Goal: Obtain resource: Download file/media

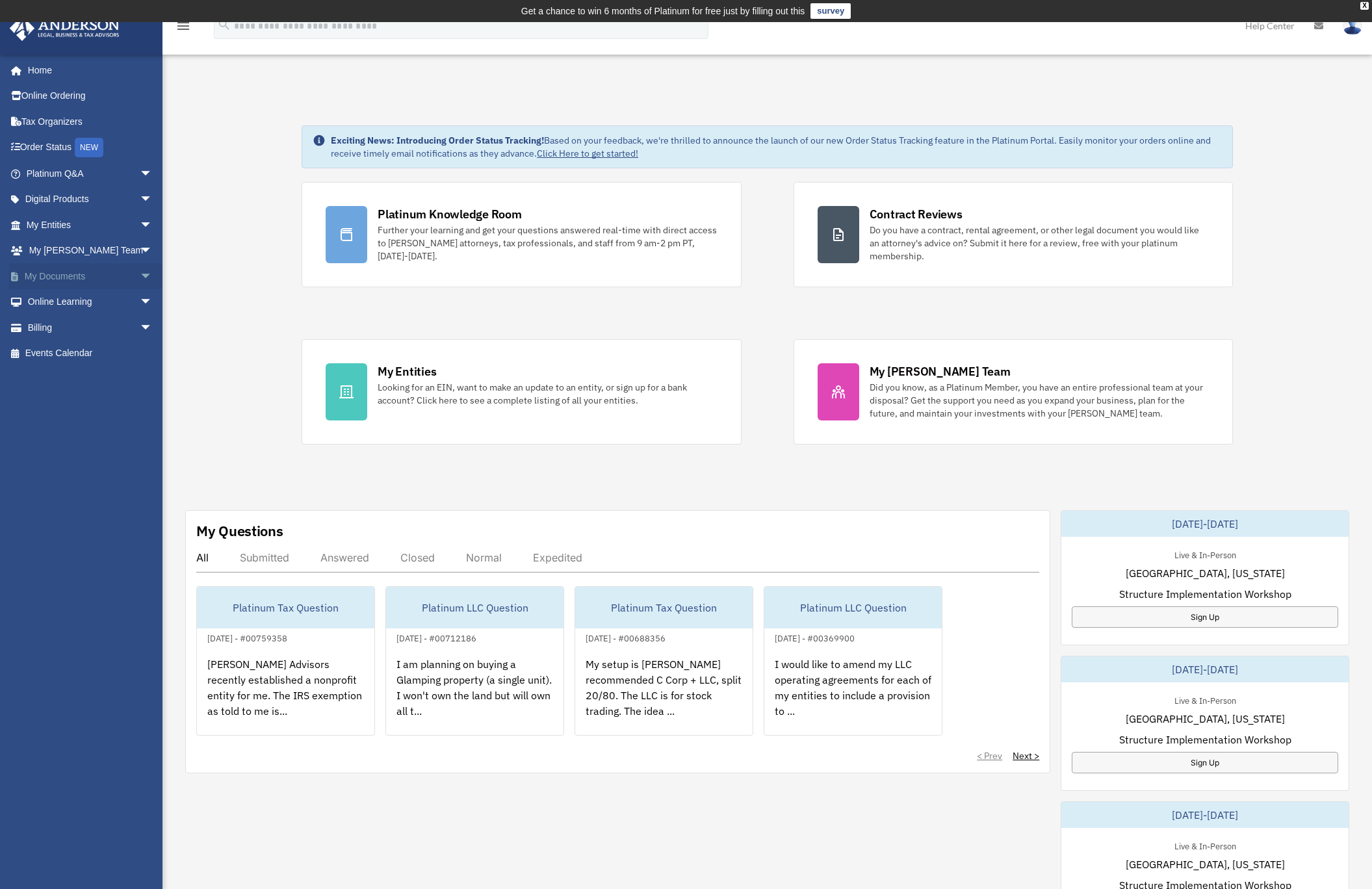
click at [74, 267] on link "My Documents arrow_drop_down" at bounding box center [90, 276] width 164 height 26
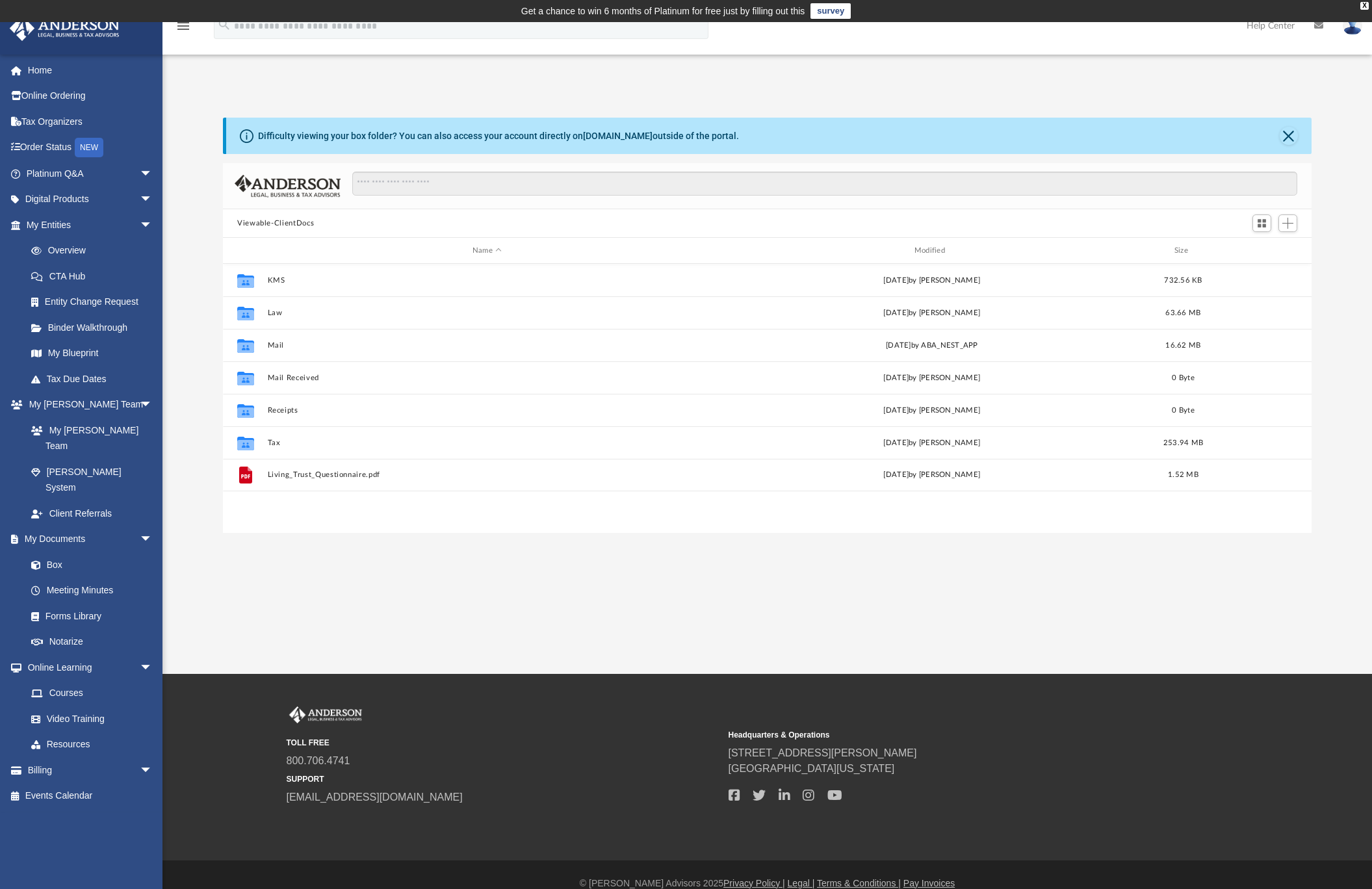
scroll to position [285, 1079]
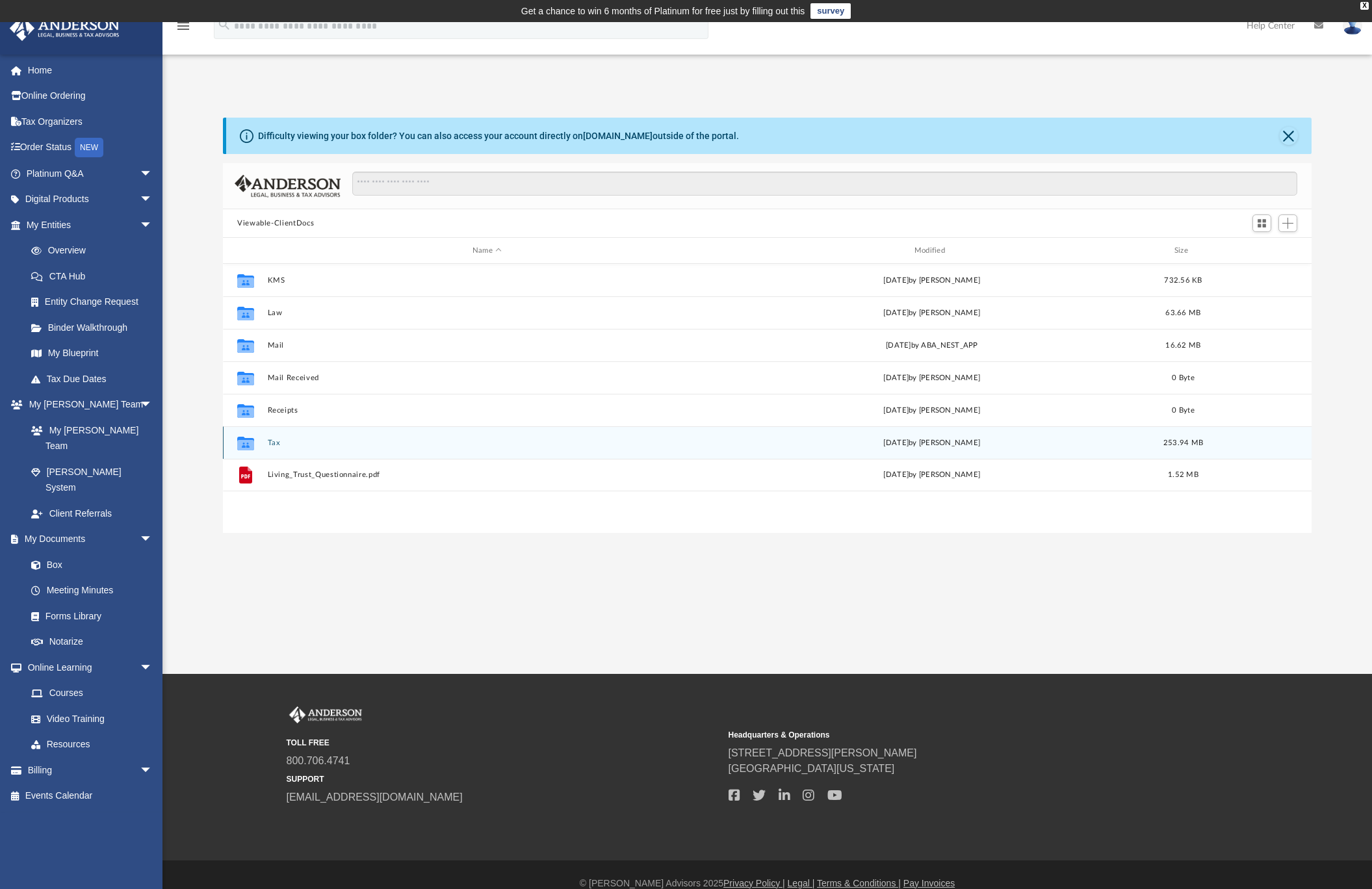
click at [272, 441] on button "Tax" at bounding box center [487, 443] width 439 height 9
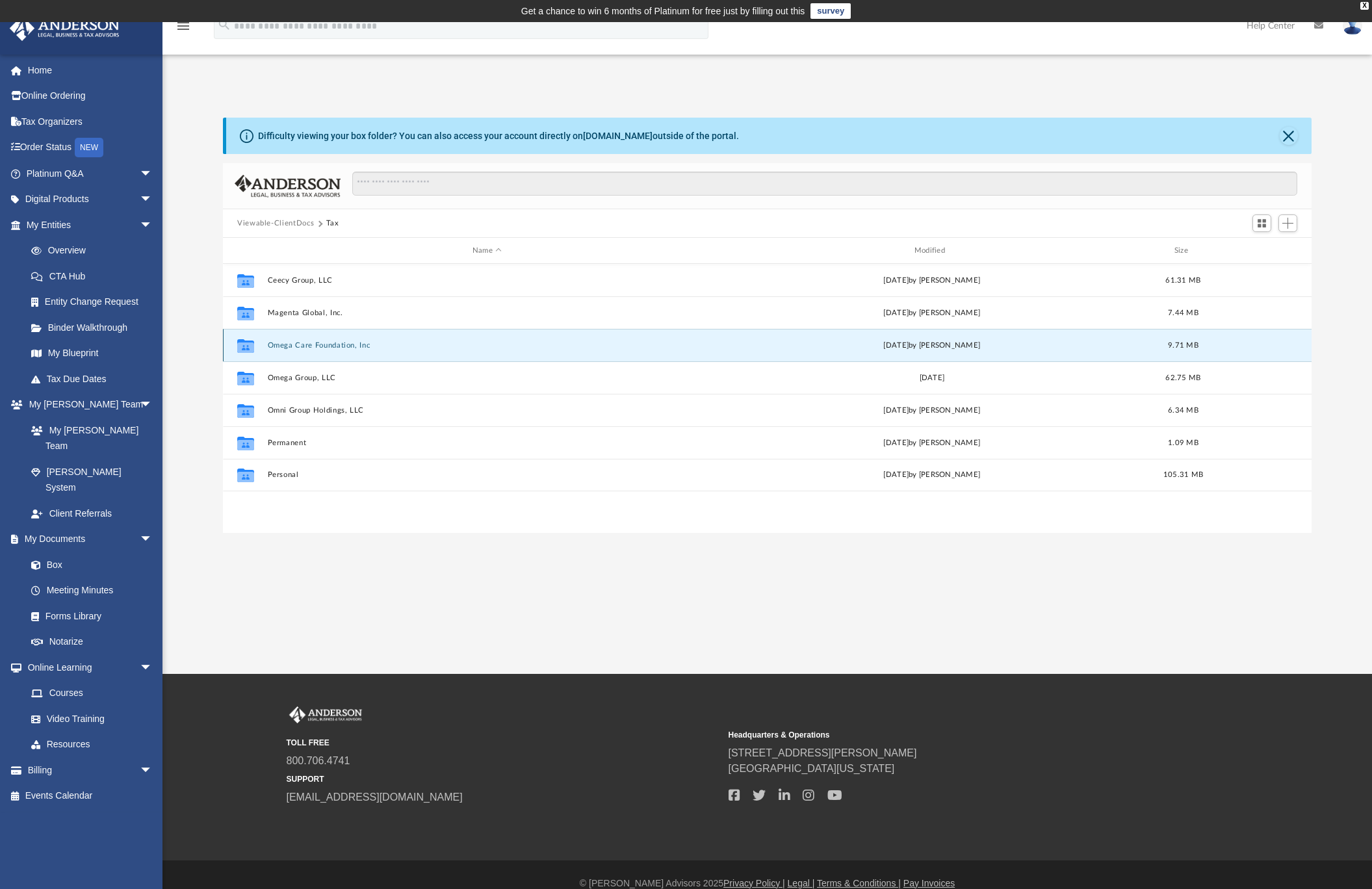
click at [310, 344] on button "Omega Care Foundation, Inc" at bounding box center [487, 345] width 439 height 9
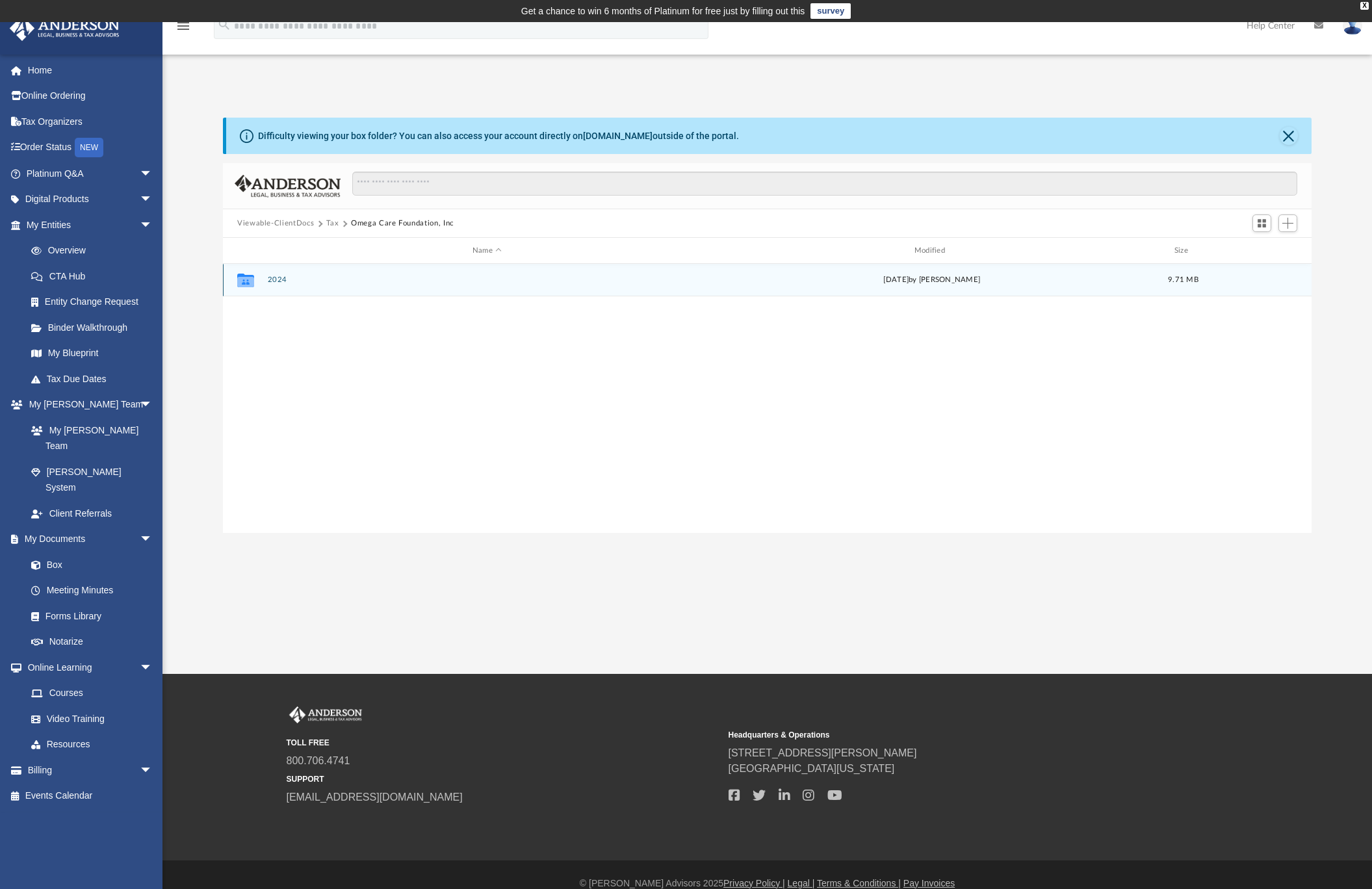
click at [273, 277] on button "2024" at bounding box center [487, 280] width 439 height 9
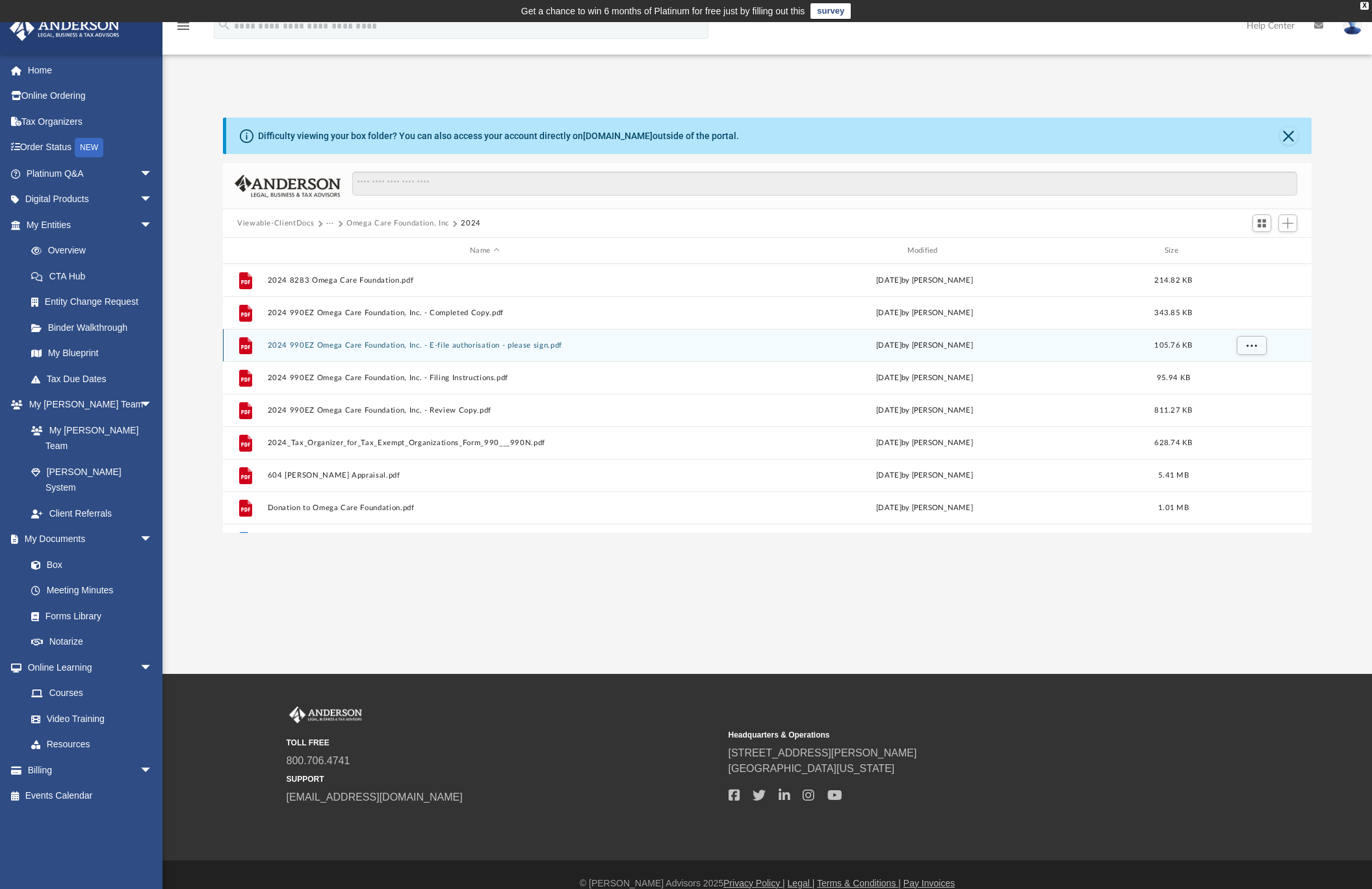
click at [490, 348] on button "2024 990EZ Omega Care Foundation, Inc. - E-file authorisation - please sign.pdf" at bounding box center [484, 345] width 434 height 9
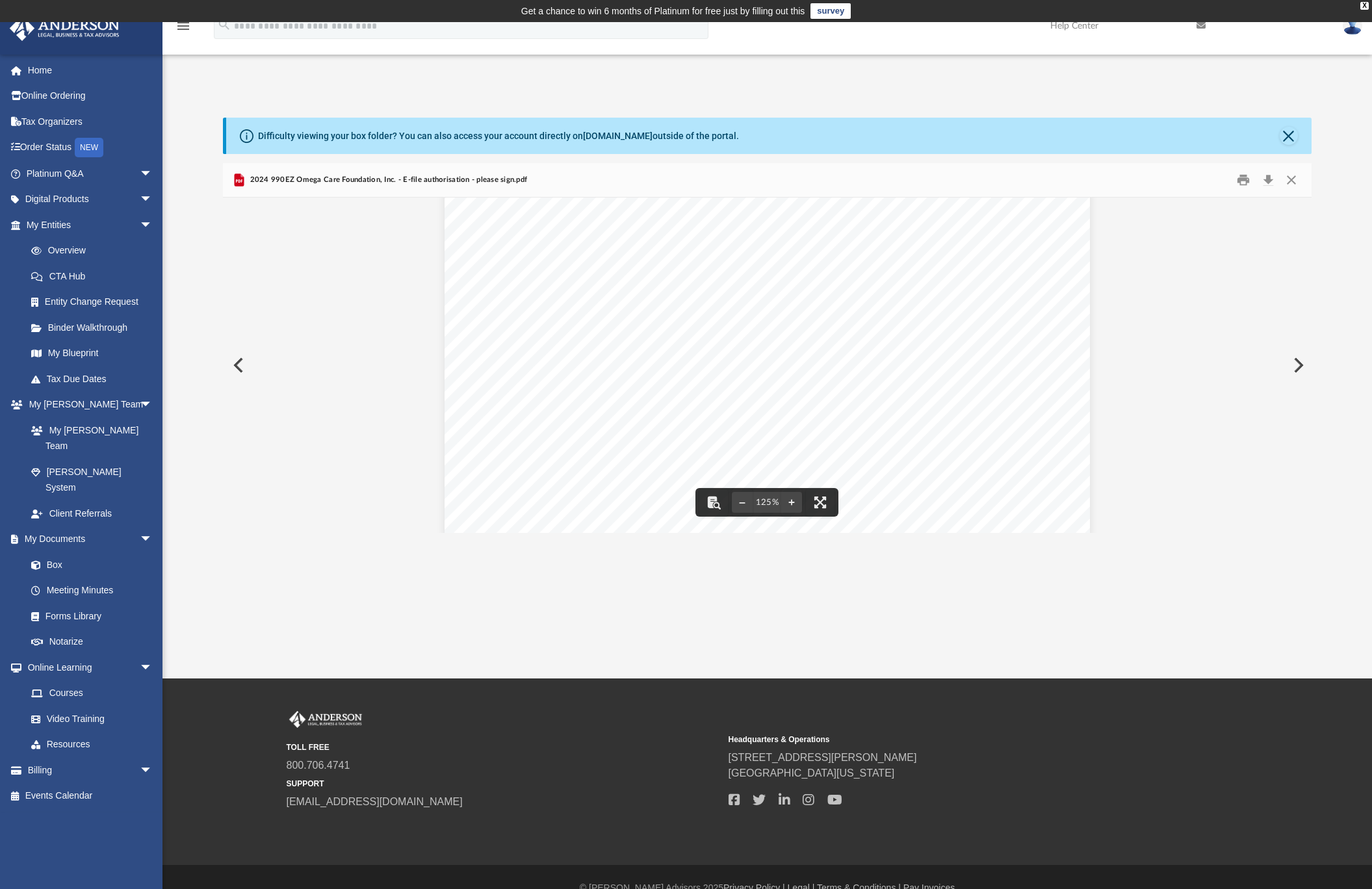
scroll to position [236, 0]
click at [239, 365] on button "Preview" at bounding box center [237, 365] width 29 height 37
click at [1289, 175] on button "Close" at bounding box center [1291, 180] width 24 height 20
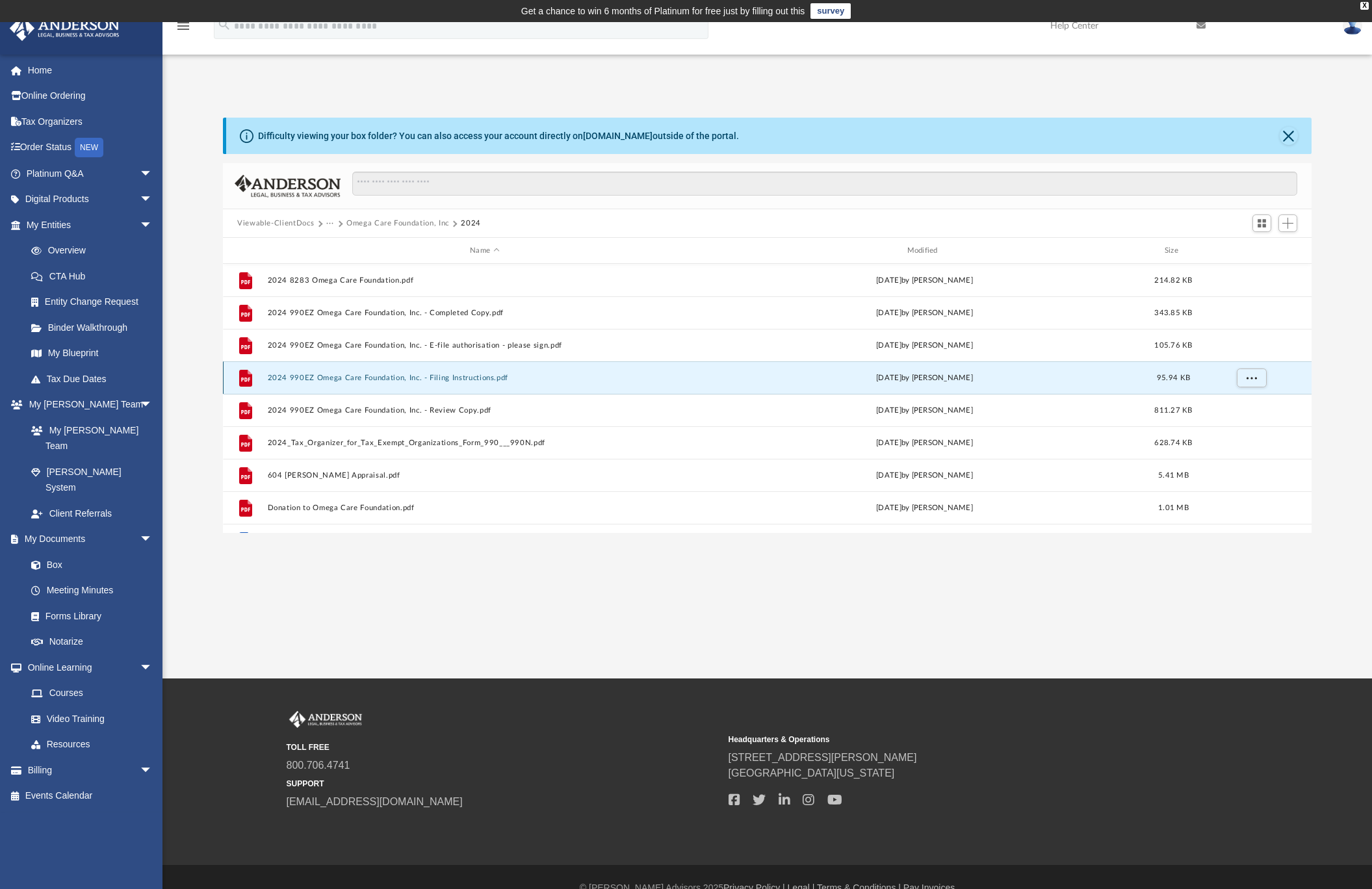
click at [439, 377] on button "2024 990EZ Omega Care Foundation, Inc. - Filing Instructions.pdf" at bounding box center [484, 378] width 434 height 9
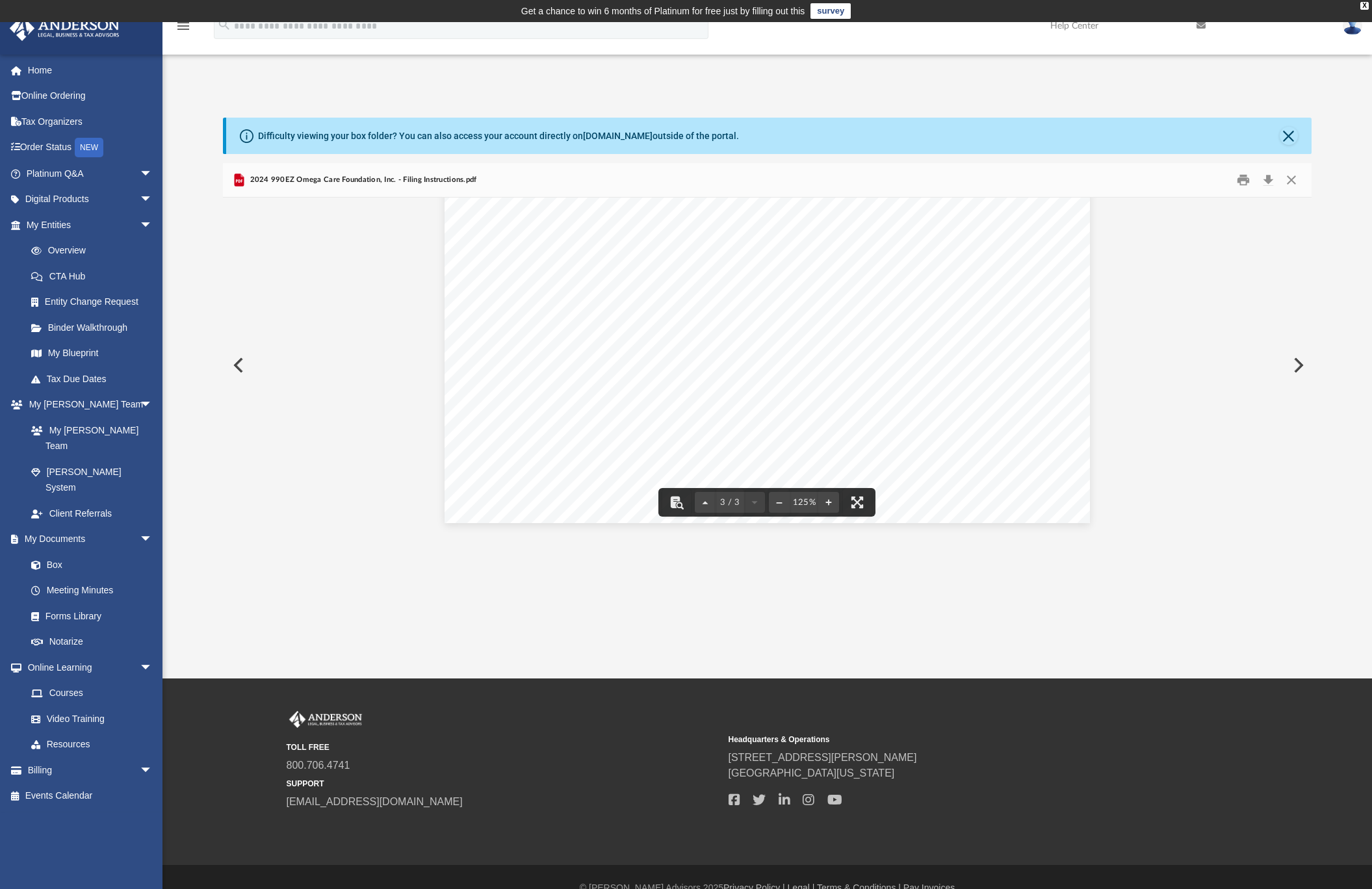
scroll to position [22, 0]
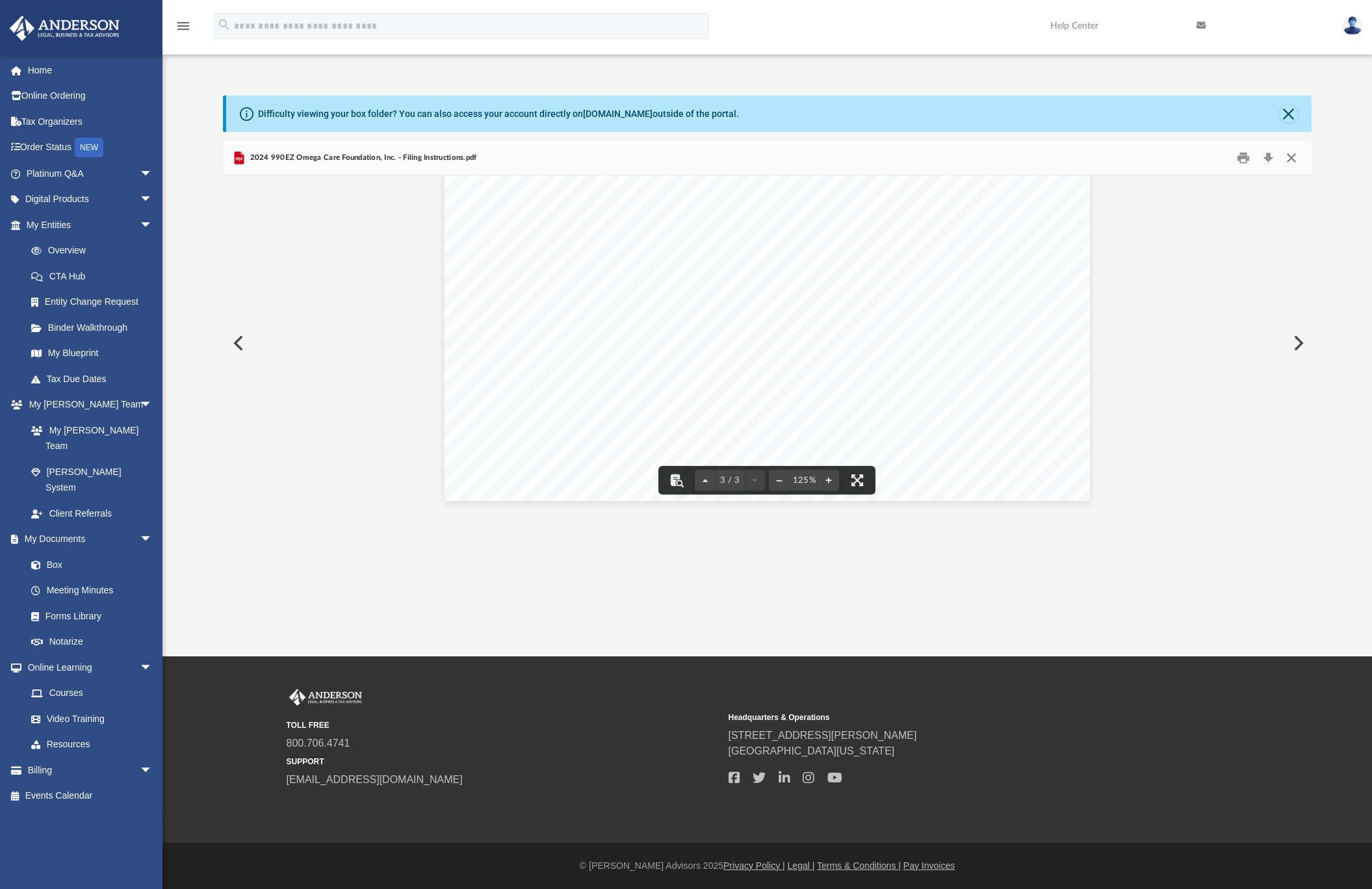
click at [1290, 159] on button "Close" at bounding box center [1291, 157] width 24 height 20
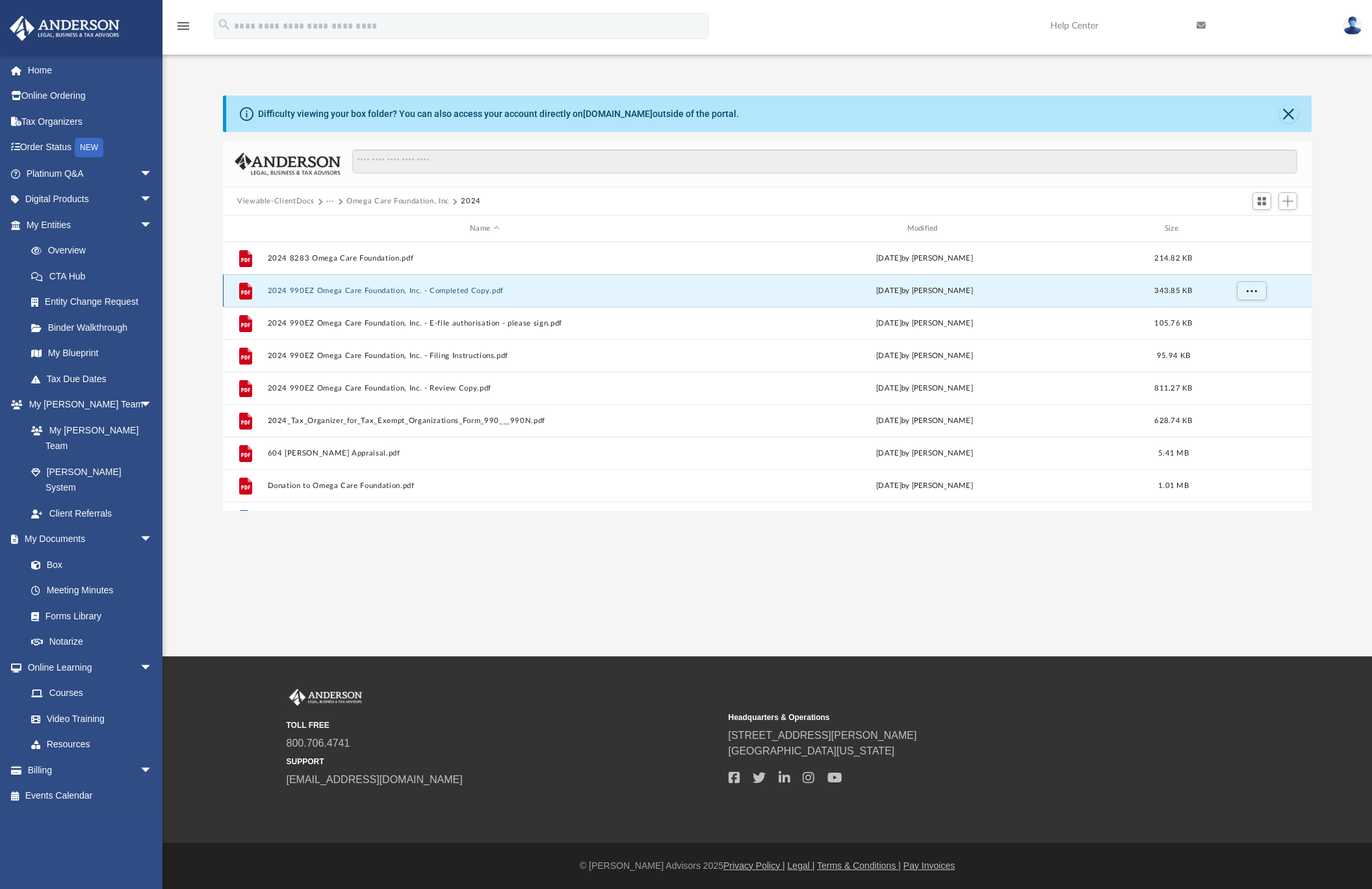
click at [451, 290] on button "2024 990EZ Omega Care Foundation, Inc. - Completed Copy.pdf" at bounding box center [484, 291] width 434 height 9
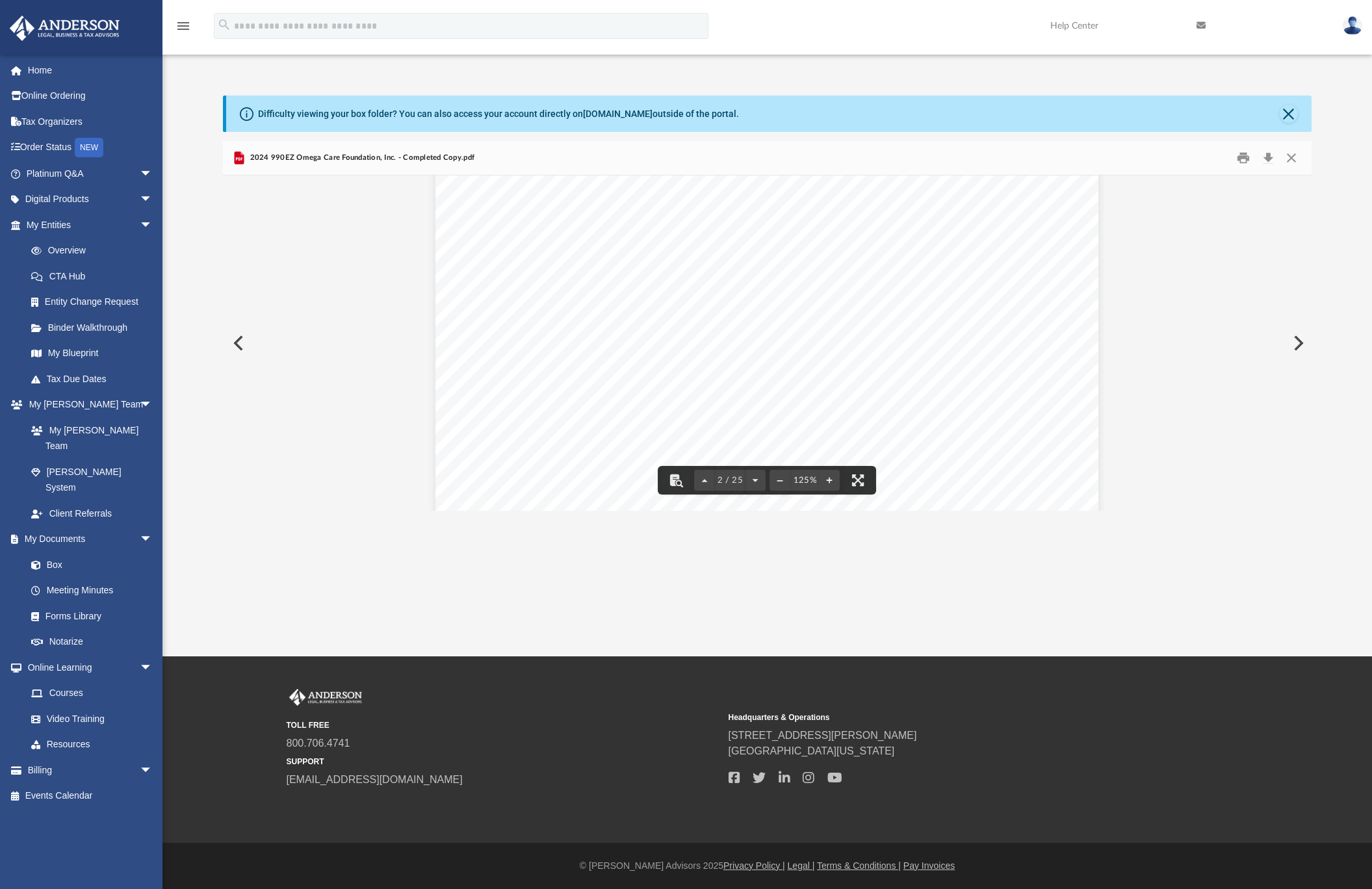
scroll to position [1233, 0]
